Goal: Task Accomplishment & Management: Manage account settings

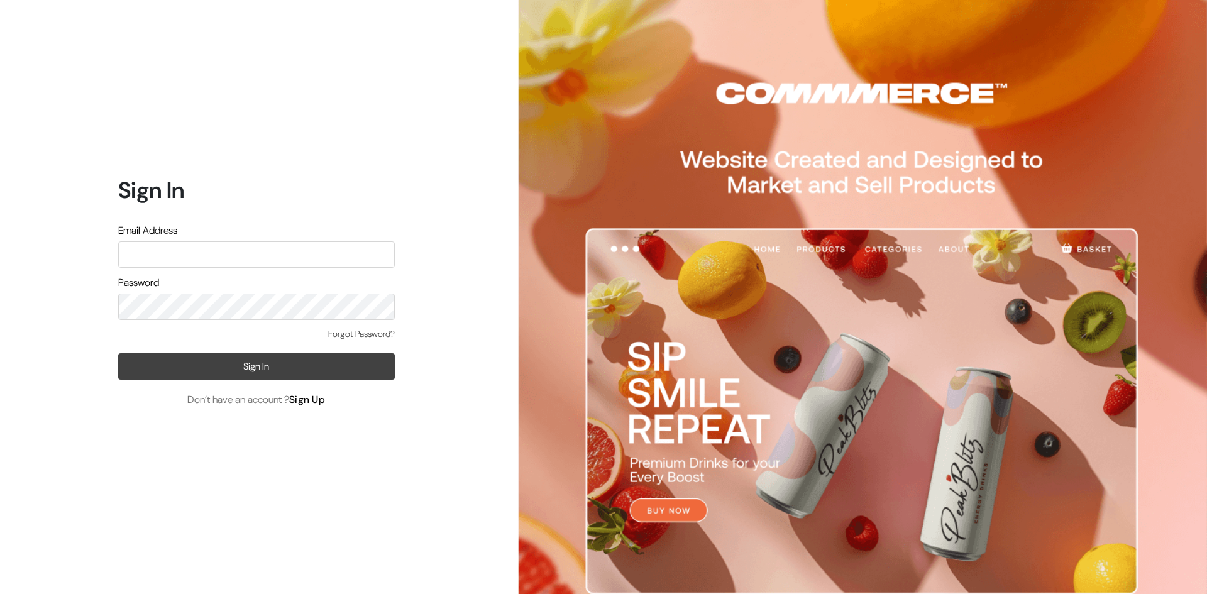
type input "pasumaithottakalaiofficial@gmail.com"
click at [286, 374] on button "Sign In" at bounding box center [256, 366] width 277 height 26
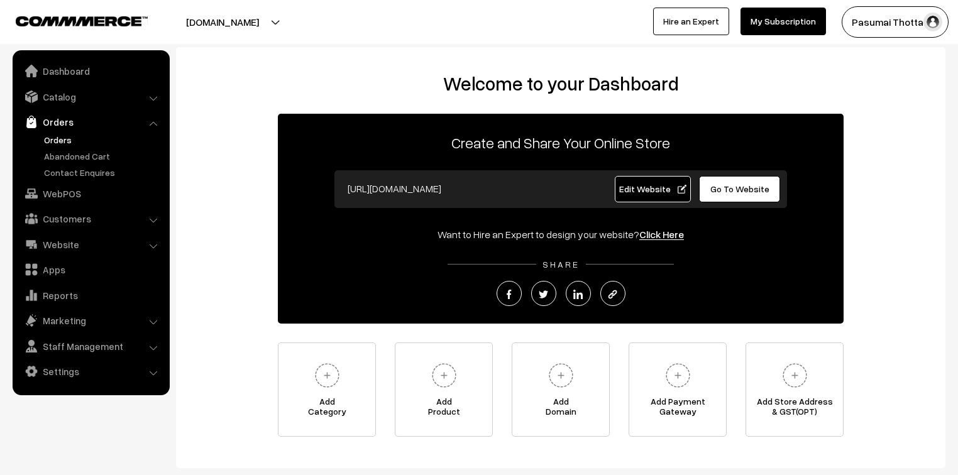
click at [58, 141] on link "Orders" at bounding box center [103, 139] width 124 height 13
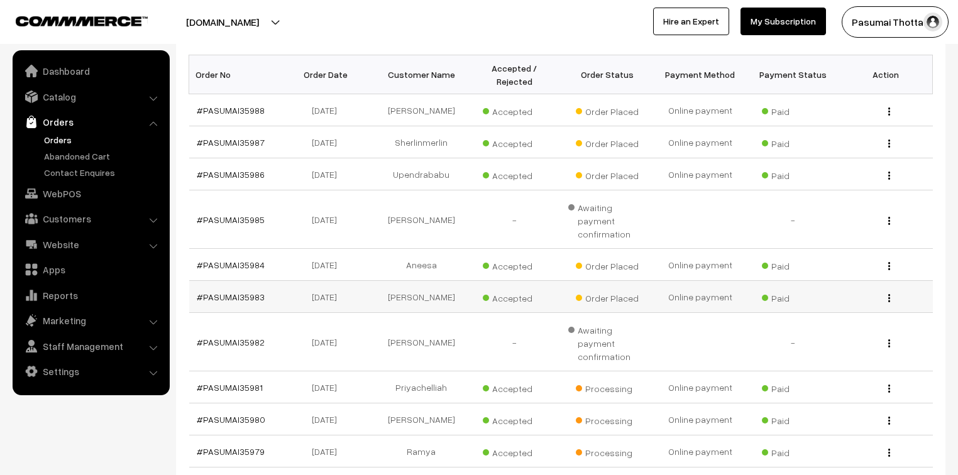
scroll to position [151, 0]
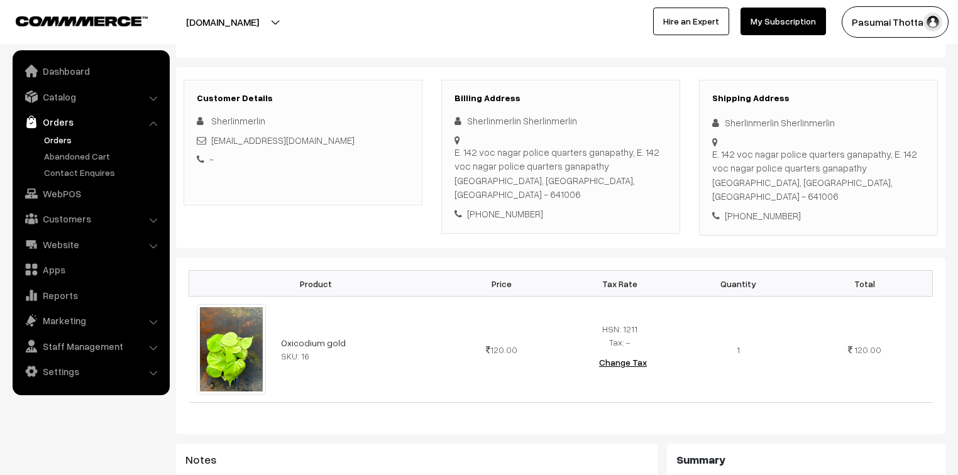
scroll to position [101, 0]
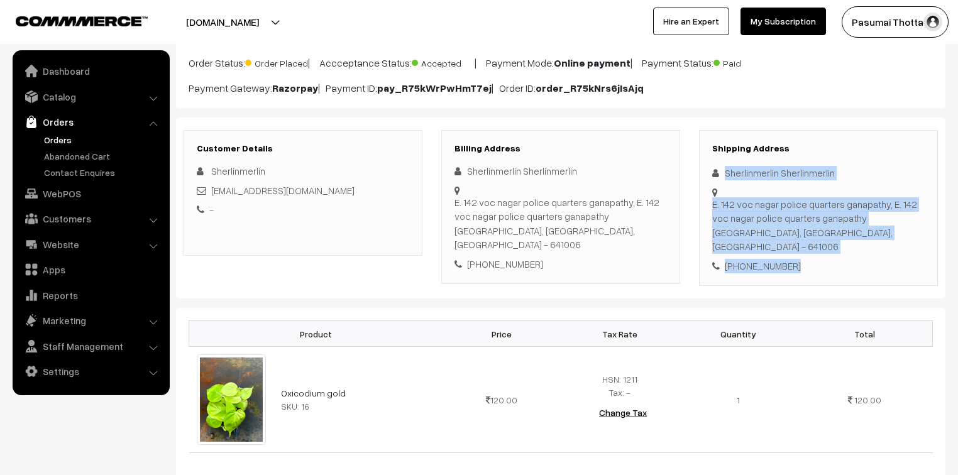
drag, startPoint x: 724, startPoint y: 176, endPoint x: 798, endPoint y: 255, distance: 108.9
click at [798, 255] on div "Shipping Address Sherlinmerlin Sherlinmerlin E. 142 voc nagar police quarters g…" at bounding box center [818, 208] width 239 height 157
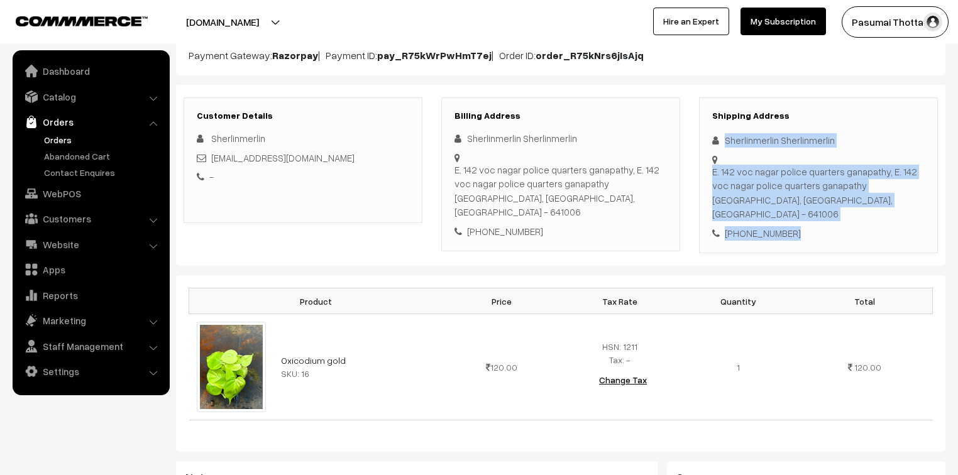
scroll to position [151, 0]
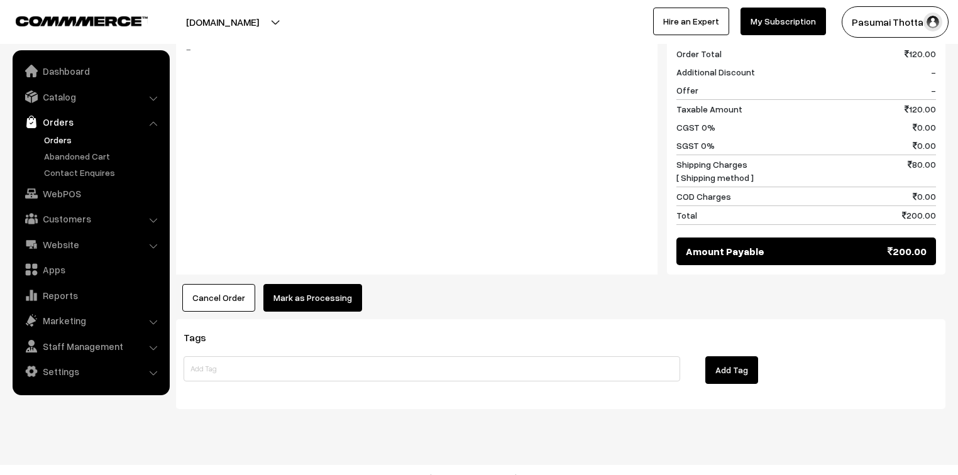
click at [323, 284] on button "Mark as Processing" at bounding box center [312, 298] width 99 height 28
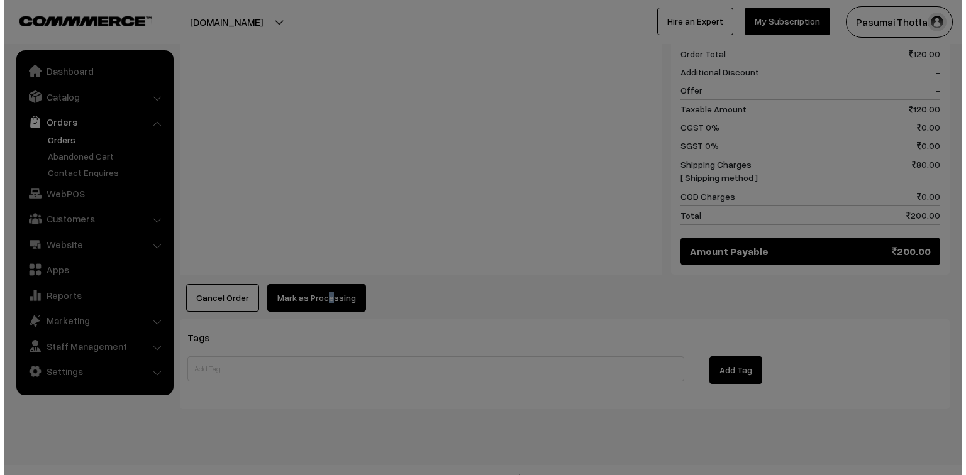
scroll to position [583, 0]
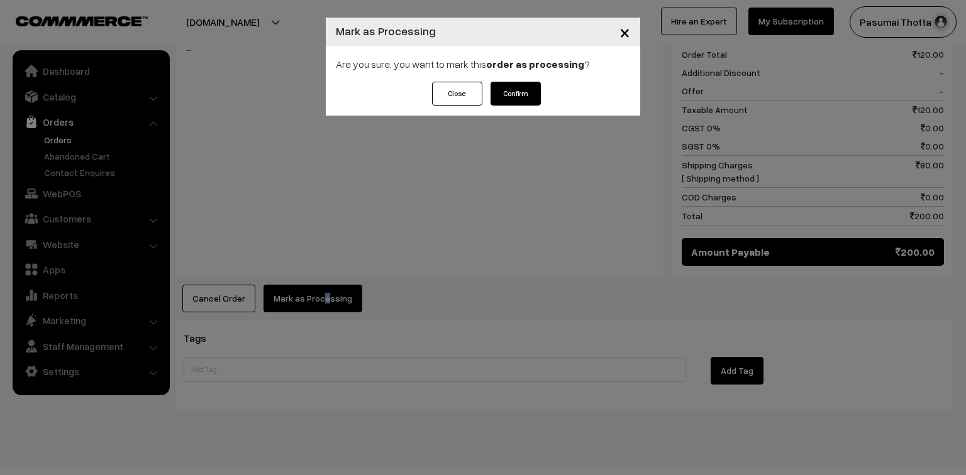
click at [510, 99] on button "Confirm" at bounding box center [515, 94] width 50 height 24
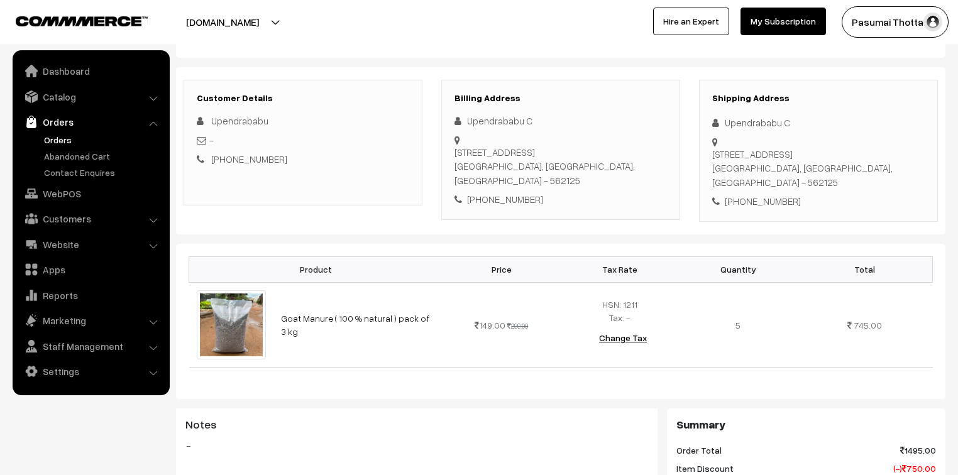
scroll to position [101, 0]
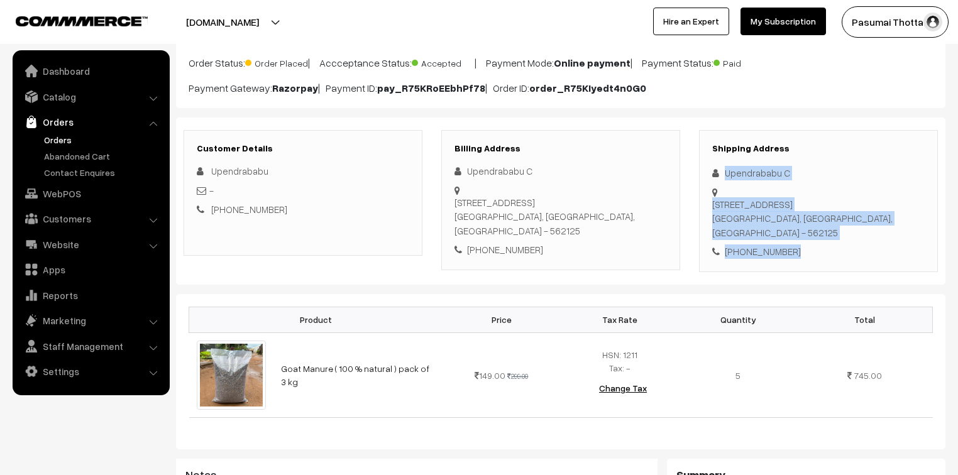
drag, startPoint x: 721, startPoint y: 173, endPoint x: 822, endPoint y: 246, distance: 124.2
click at [822, 246] on div "Shipping Address Upendrababu C 229, Skylite Vesta Villas, Sarjapur - Bagalur Ro…" at bounding box center [818, 201] width 239 height 142
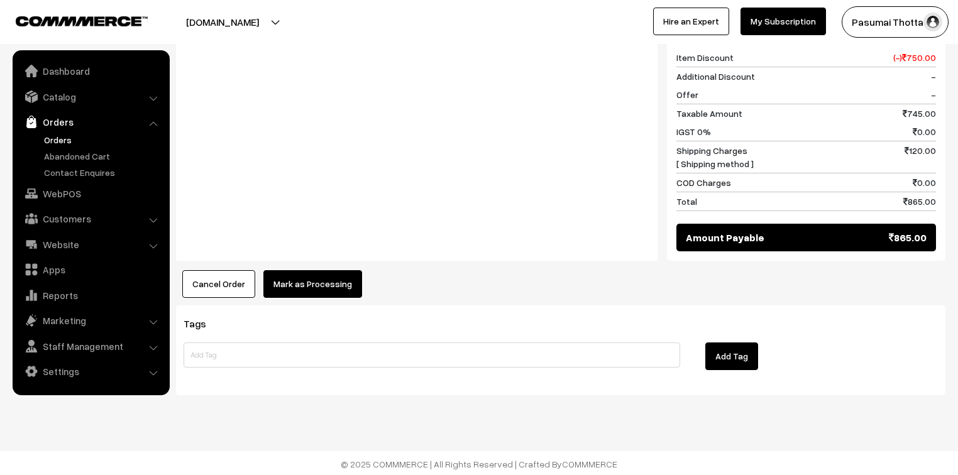
click at [310, 288] on button "Mark as Processing" at bounding box center [312, 284] width 99 height 28
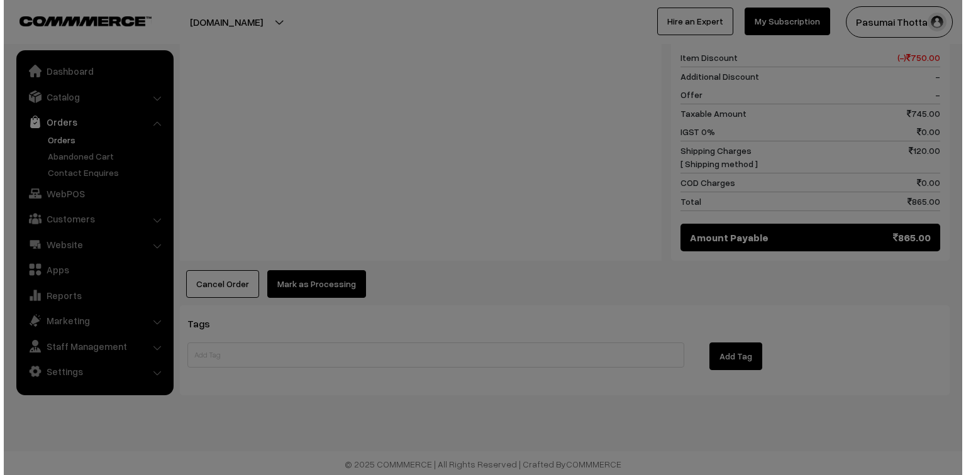
scroll to position [563, 0]
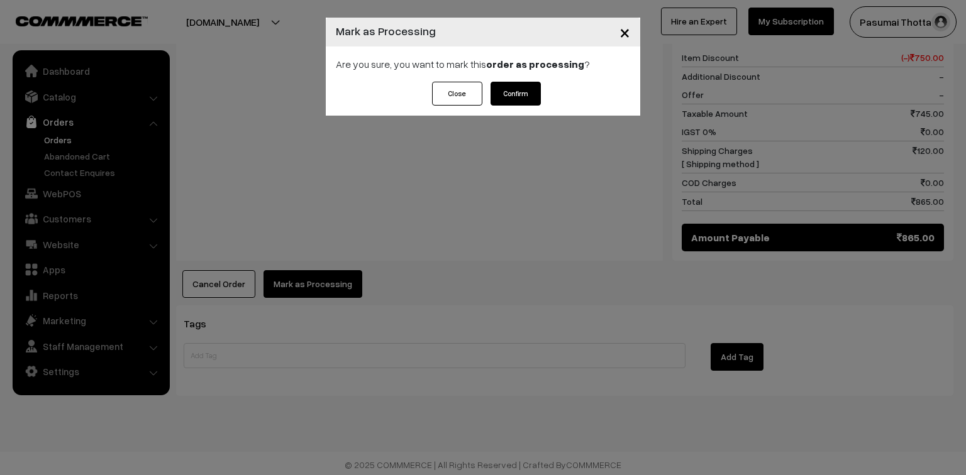
click at [510, 92] on button "Confirm" at bounding box center [515, 94] width 50 height 24
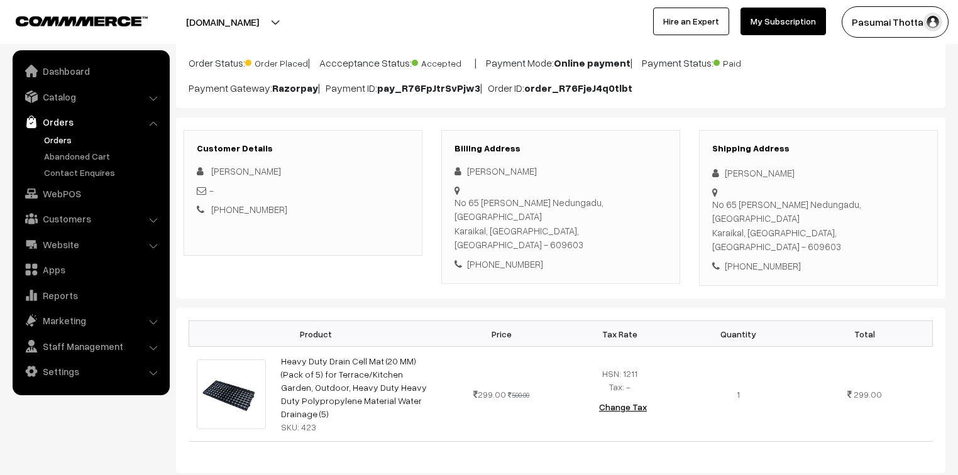
scroll to position [50, 0]
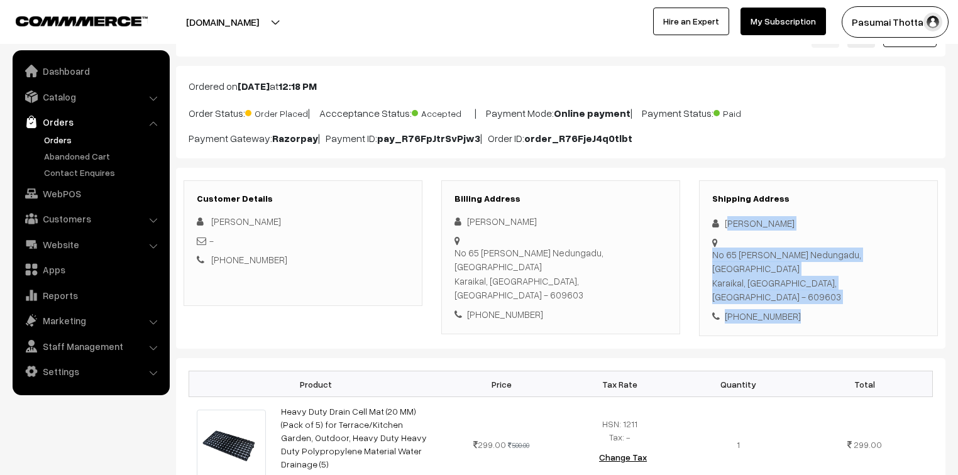
drag, startPoint x: 728, startPoint y: 219, endPoint x: 812, endPoint y: 284, distance: 106.2
click at [812, 284] on div "Shipping Address [PERSON_NAME] [STREET_ADDRESS][PERSON_NAME] [PHONE_NUMBER]" at bounding box center [818, 258] width 239 height 157
click at [812, 284] on div "Shipping Address Arunkumar Arunkumar No 65 Kamaraj salai Nedungadu, Nedungadu K…" at bounding box center [818, 258] width 239 height 157
drag, startPoint x: 723, startPoint y: 224, endPoint x: 803, endPoint y: 277, distance: 96.6
click at [803, 277] on div "Shipping Address Arunkumar Arunkumar No 65 Kamaraj salai Nedungadu, Nedungadu K…" at bounding box center [818, 258] width 239 height 157
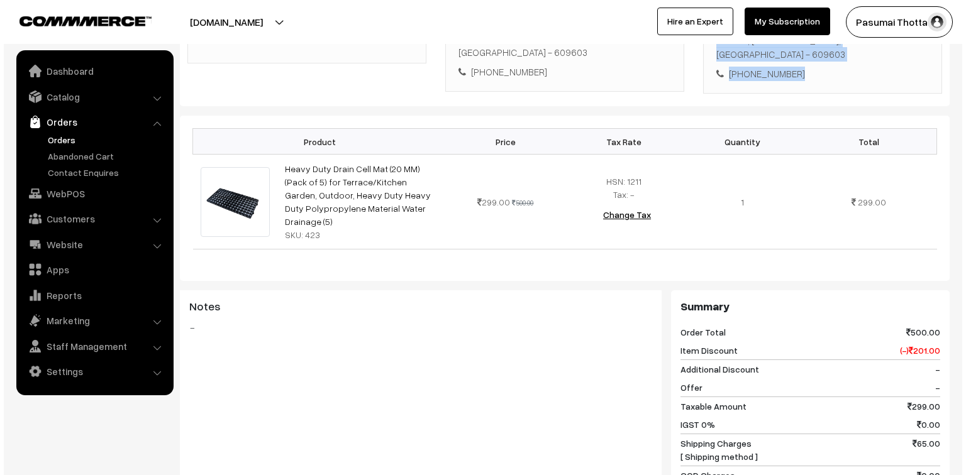
scroll to position [503, 0]
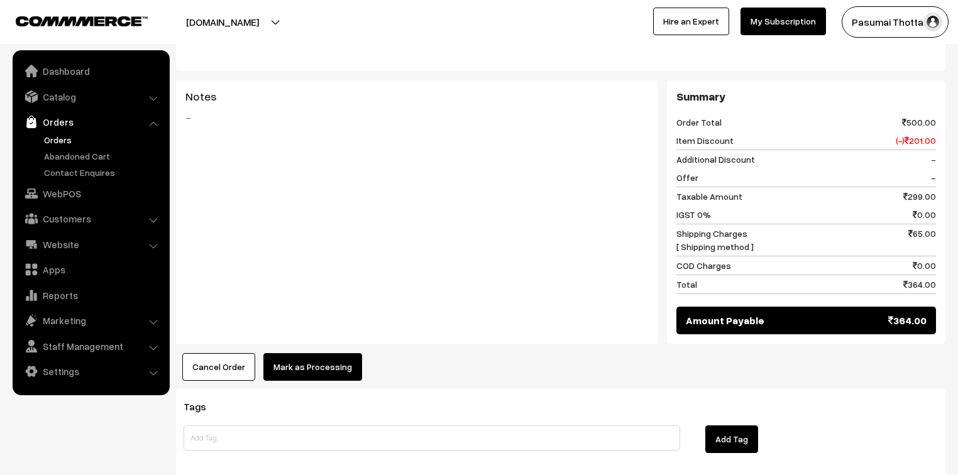
click at [319, 353] on button "Mark as Processing" at bounding box center [312, 367] width 99 height 28
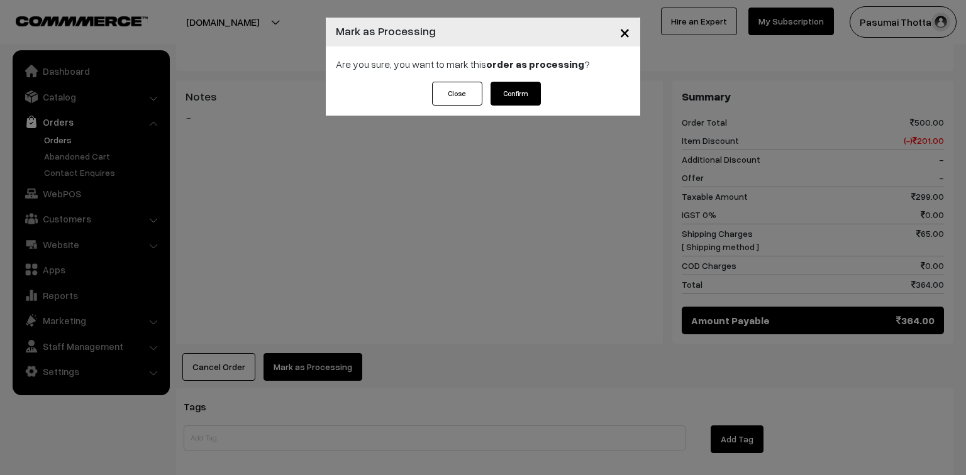
click at [516, 94] on button "Confirm" at bounding box center [515, 94] width 50 height 24
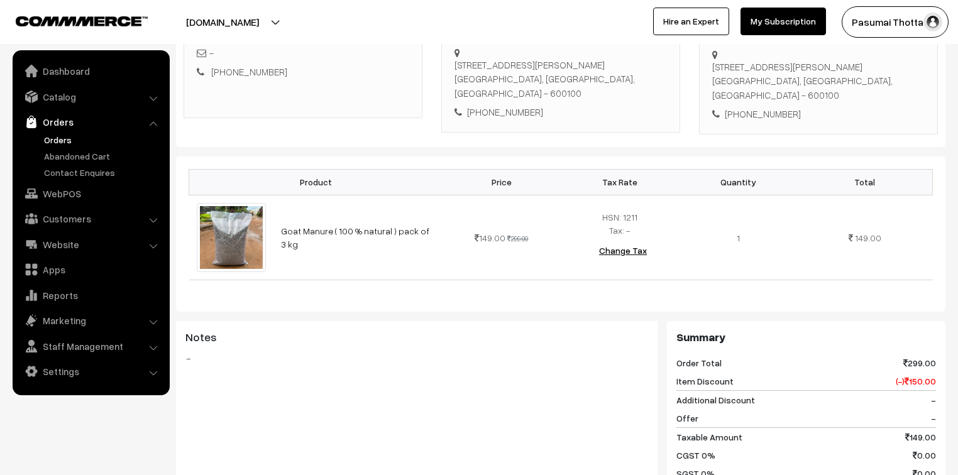
scroll to position [201, 0]
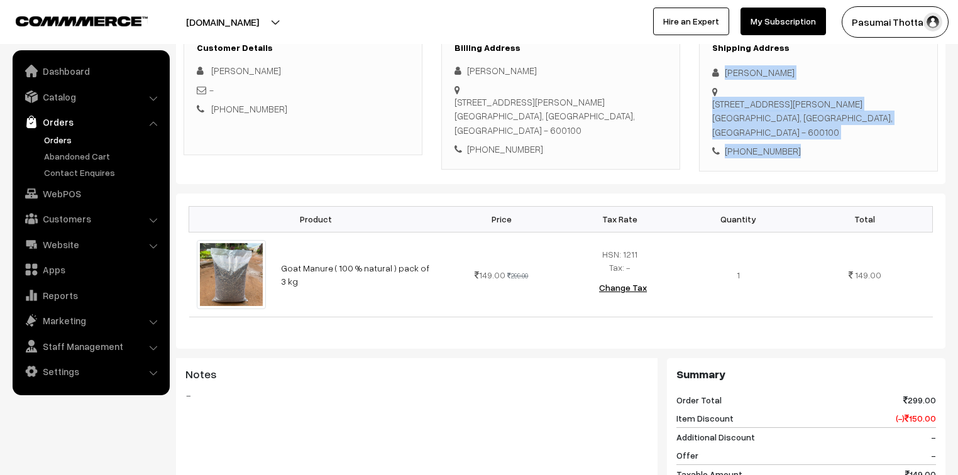
drag, startPoint x: 725, startPoint y: 73, endPoint x: 807, endPoint y: 140, distance: 106.3
click at [807, 140] on div "Shipping Address Manoharan Edwin 163/3B1 Padma Nagar, Chettinad Enclave Pallika…" at bounding box center [818, 101] width 239 height 142
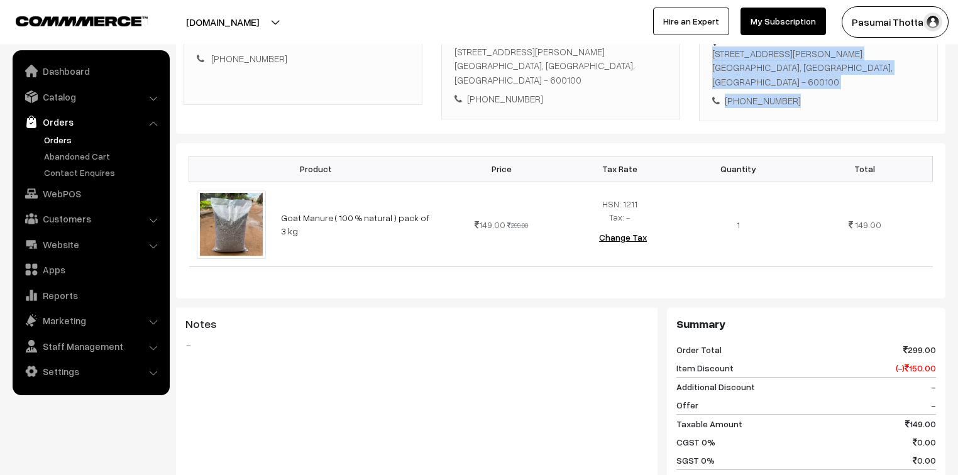
scroll to position [101, 0]
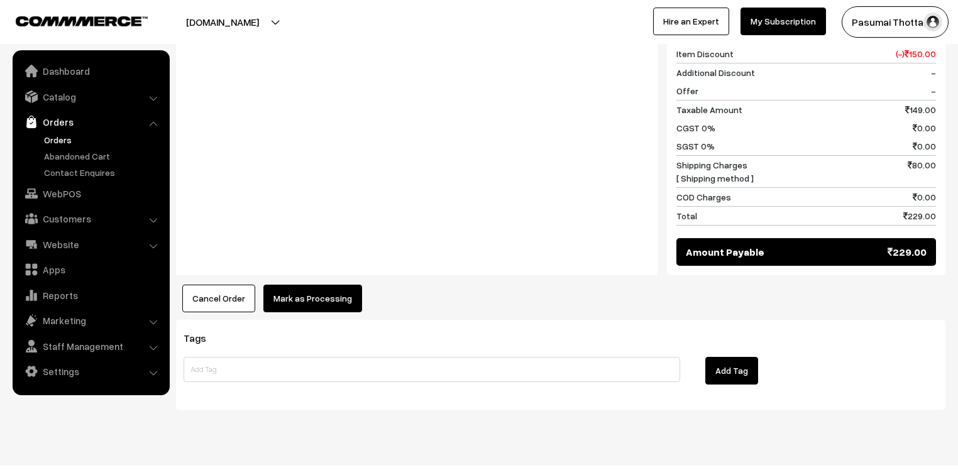
click at [325, 285] on button "Mark as Processing" at bounding box center [312, 299] width 99 height 28
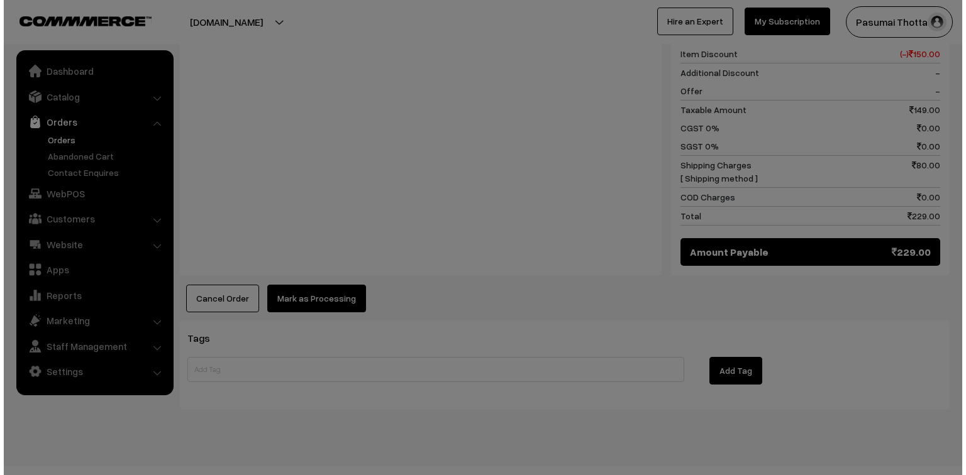
scroll to position [566, 0]
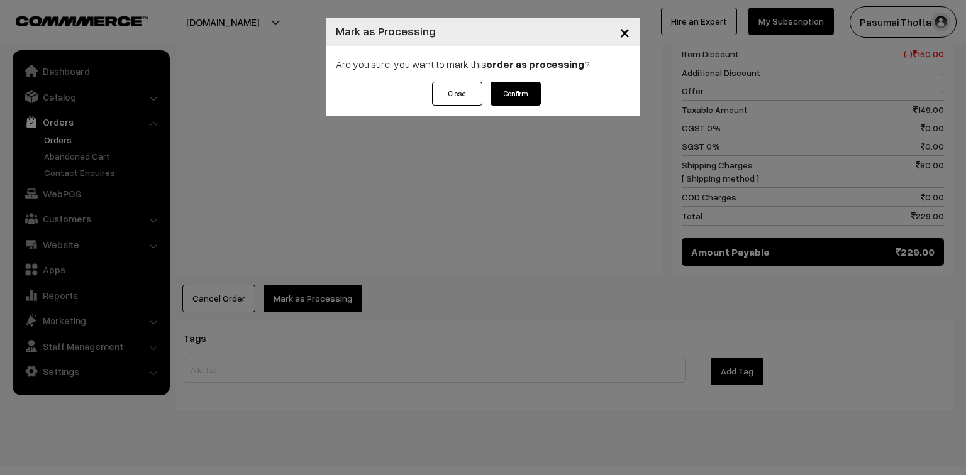
click at [513, 91] on button "Confirm" at bounding box center [515, 94] width 50 height 24
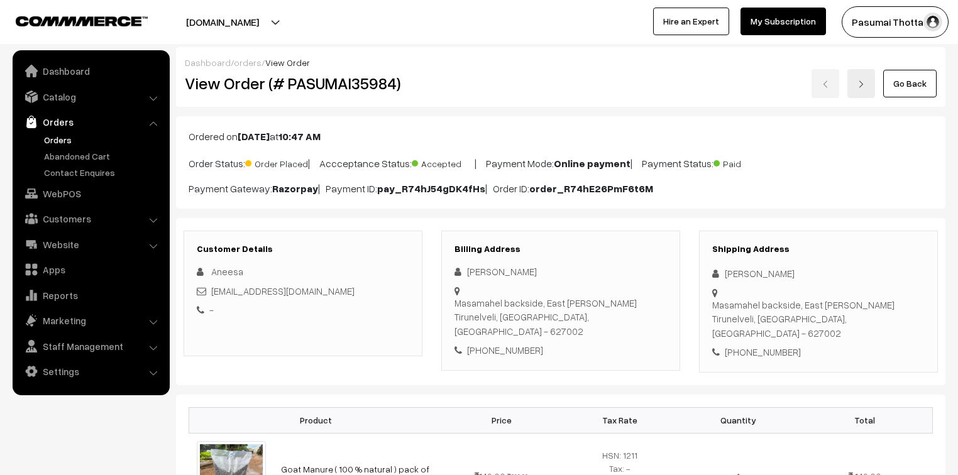
scroll to position [151, 0]
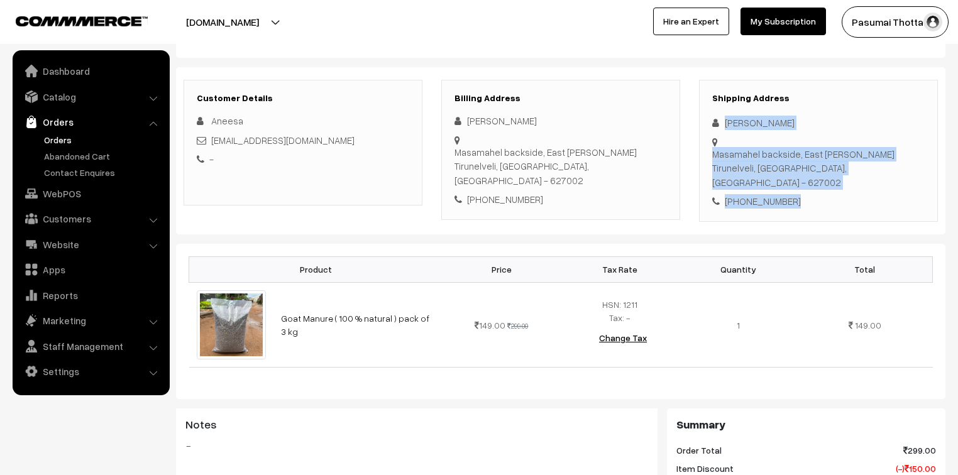
drag, startPoint x: 724, startPoint y: 123, endPoint x: 804, endPoint y: 183, distance: 99.7
click at [804, 183] on div "Shipping Address Aneesa Niyas Masamahel backside, East Rahmath nager Tirunelvel…" at bounding box center [818, 151] width 239 height 142
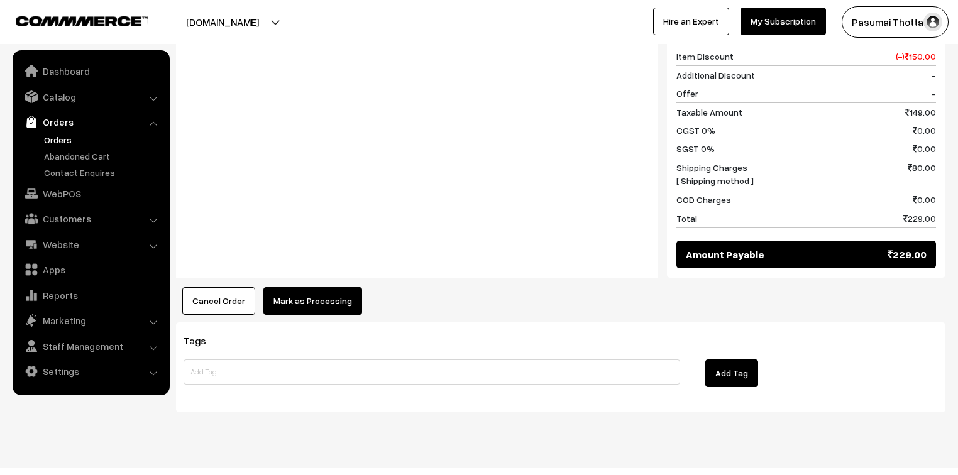
click at [324, 287] on button "Mark as Processing" at bounding box center [312, 301] width 99 height 28
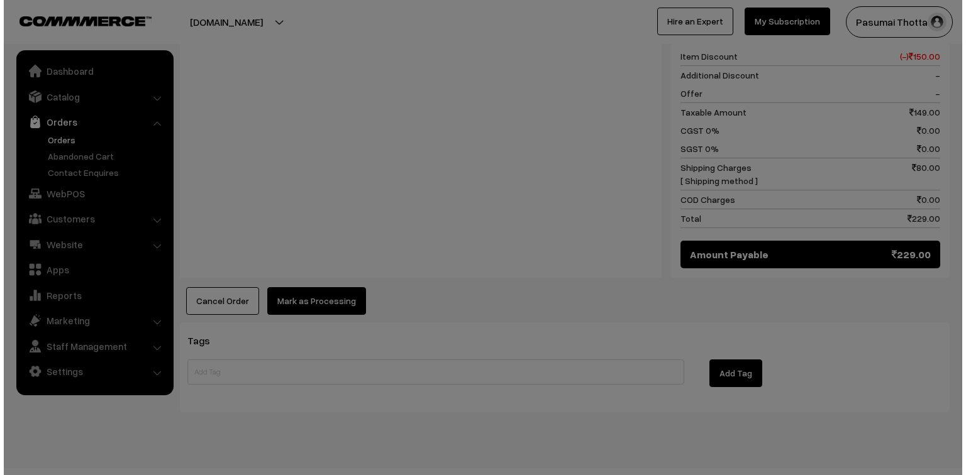
scroll to position [564, 0]
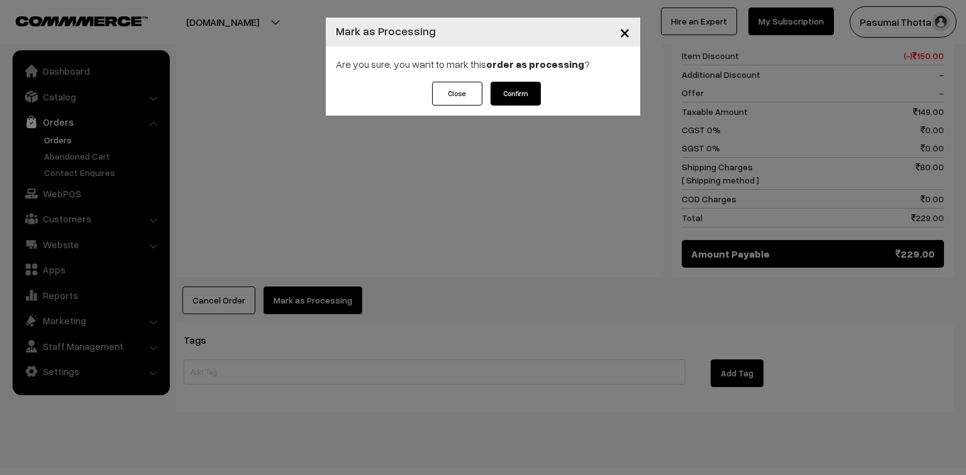
click at [531, 99] on button "Confirm" at bounding box center [515, 94] width 50 height 24
